Goal: Transaction & Acquisition: Purchase product/service

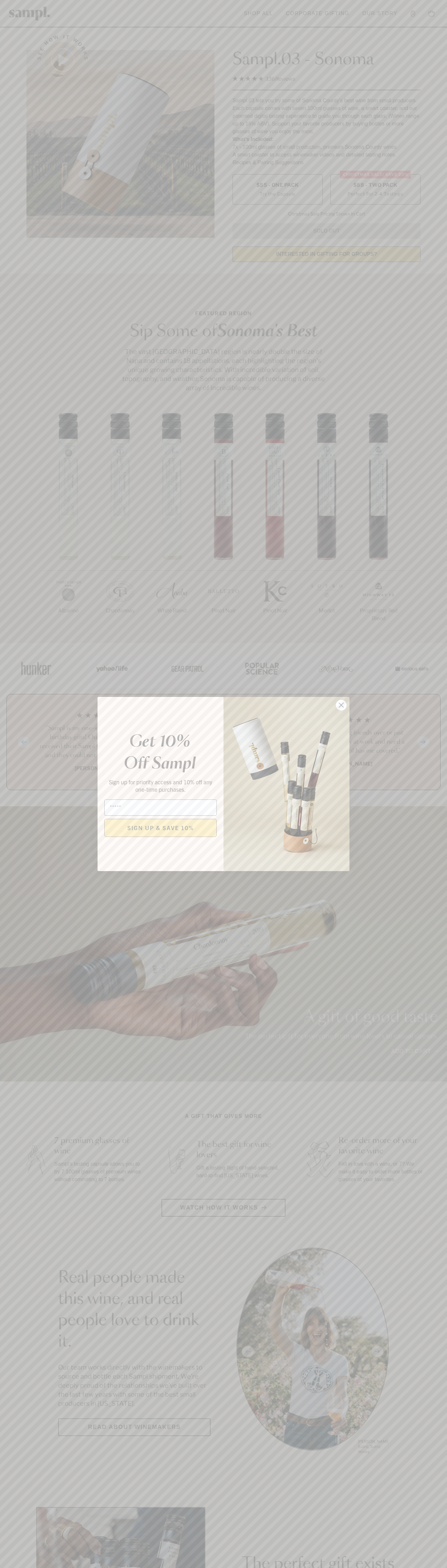
click at [341, 705] on icon "Close dialog" at bounding box center [341, 705] width 4 height 4
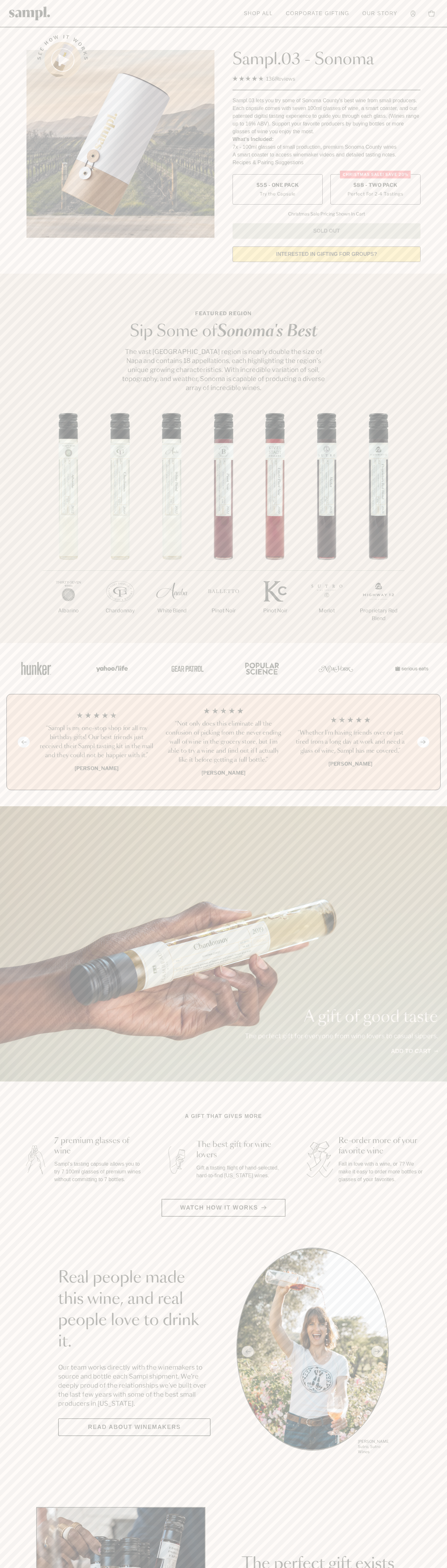
click at [375, 186] on span "$88 - Two Pack" at bounding box center [375, 185] width 44 height 7
click at [224, 743] on h3 "“Not only does this eliminate all the confusion of picking from the never endin…" at bounding box center [223, 742] width 116 height 45
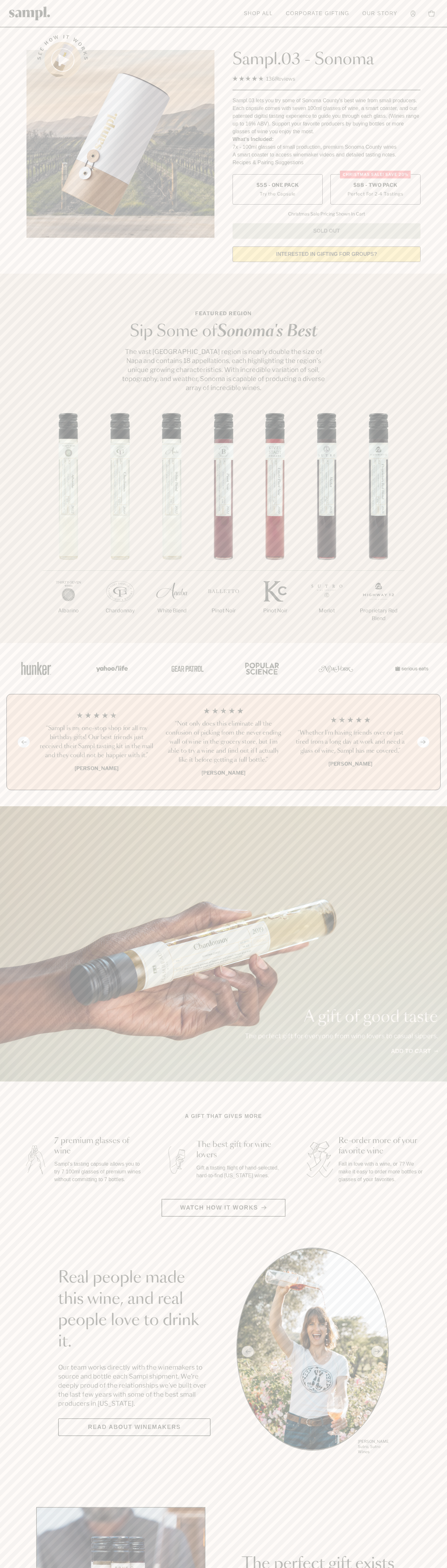
click at [343, 18] on link "Corporate Gifting" at bounding box center [317, 13] width 70 height 14
click at [431, 1342] on section "Real people made this wine, and real people love to drink it. Our team works di…" at bounding box center [224, 1351] width 447 height 208
click at [370, 1567] on html "Skip to main content Toggle navigation menu Shop All Corporate Gifting Our Stor…" at bounding box center [224, 1513] width 447 height 3026
click at [29, 163] on img at bounding box center [120, 144] width 188 height 187
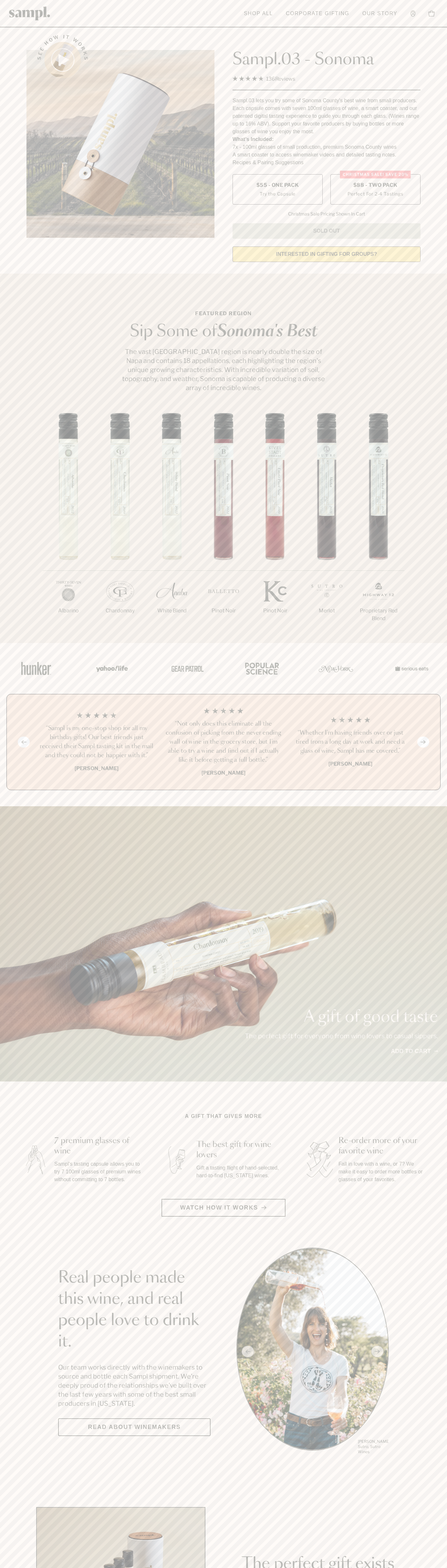
click at [375, 190] on label "Christmas SALE! Save 20% $88 - Two Pack Perfect For 2-4 Tastings" at bounding box center [375, 189] width 90 height 30
click at [224, 743] on h3 "“Not only does this eliminate all the confusion of picking from the never endin…" at bounding box center [223, 742] width 116 height 45
